Goal: Check status: Check status

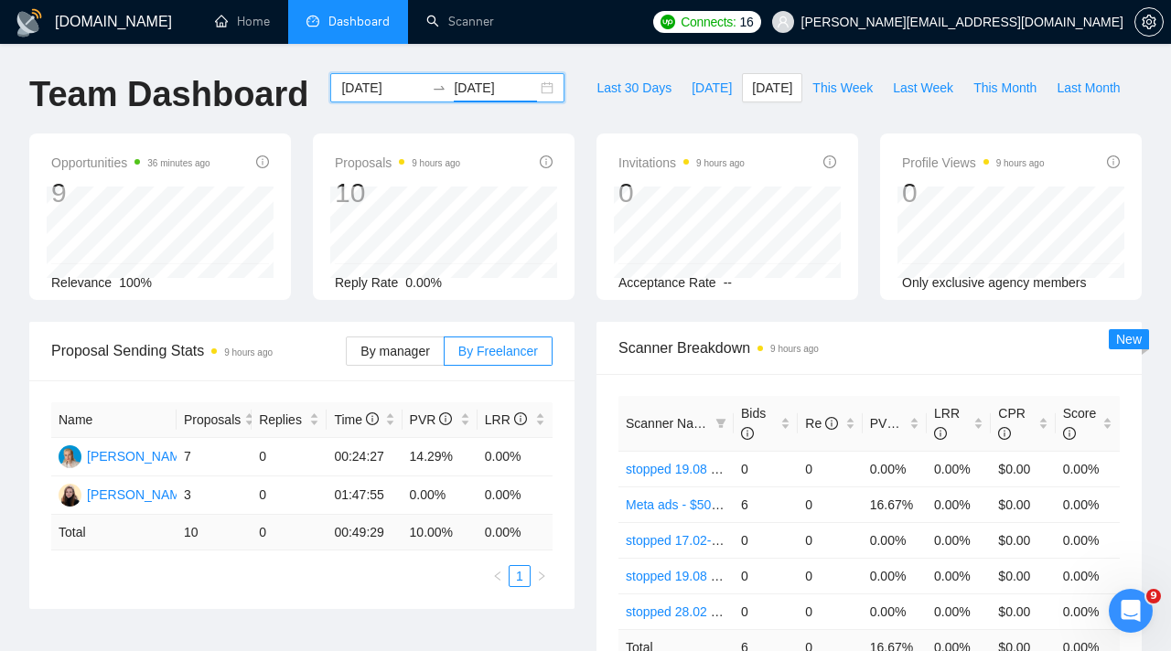
click at [395, 91] on input "[DATE]" at bounding box center [382, 88] width 83 height 20
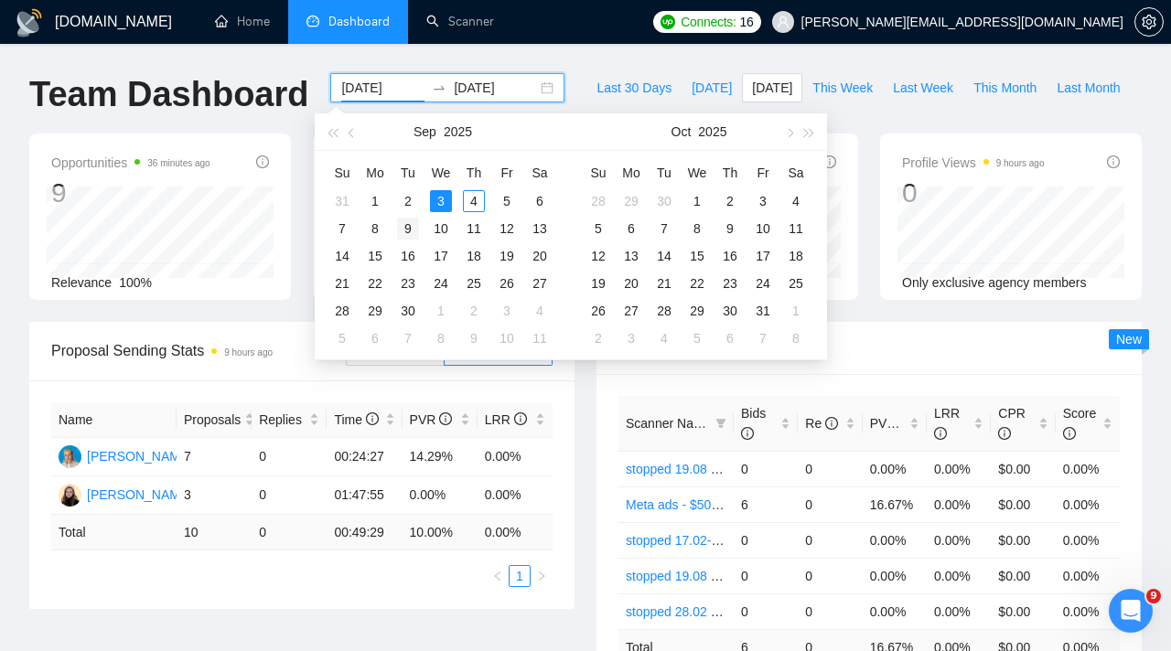
type input "[DATE]"
click at [404, 215] on td "9" at bounding box center [407, 228] width 33 height 27
click at [379, 85] on input "[DATE]" at bounding box center [382, 88] width 83 height 20
type input "[DATE]"
click at [405, 207] on div "2" at bounding box center [408, 201] width 22 height 22
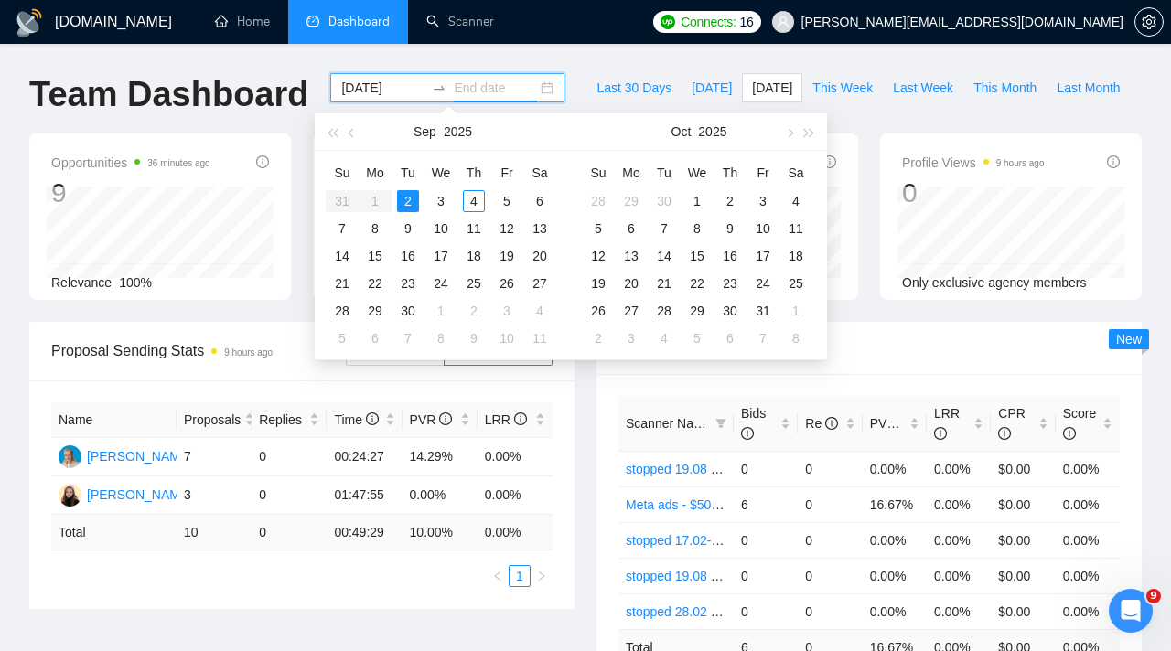
click at [405, 207] on div "2" at bounding box center [408, 201] width 22 height 22
type input "[DATE]"
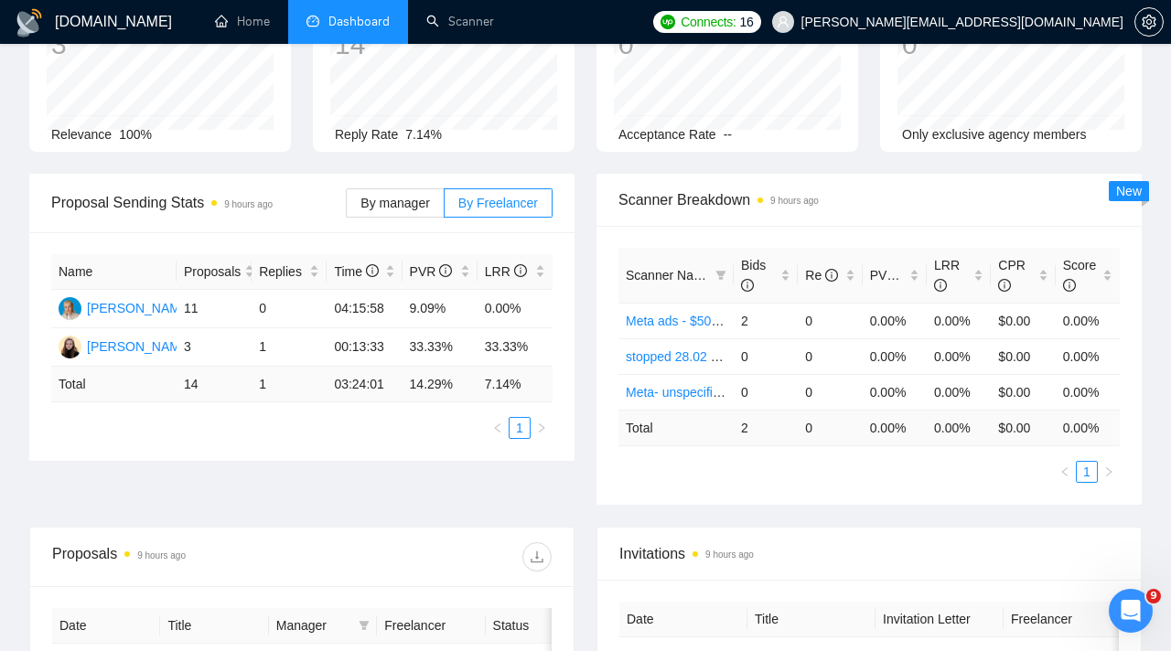
scroll to position [123, 0]
